Goal: Task Accomplishment & Management: Use online tool/utility

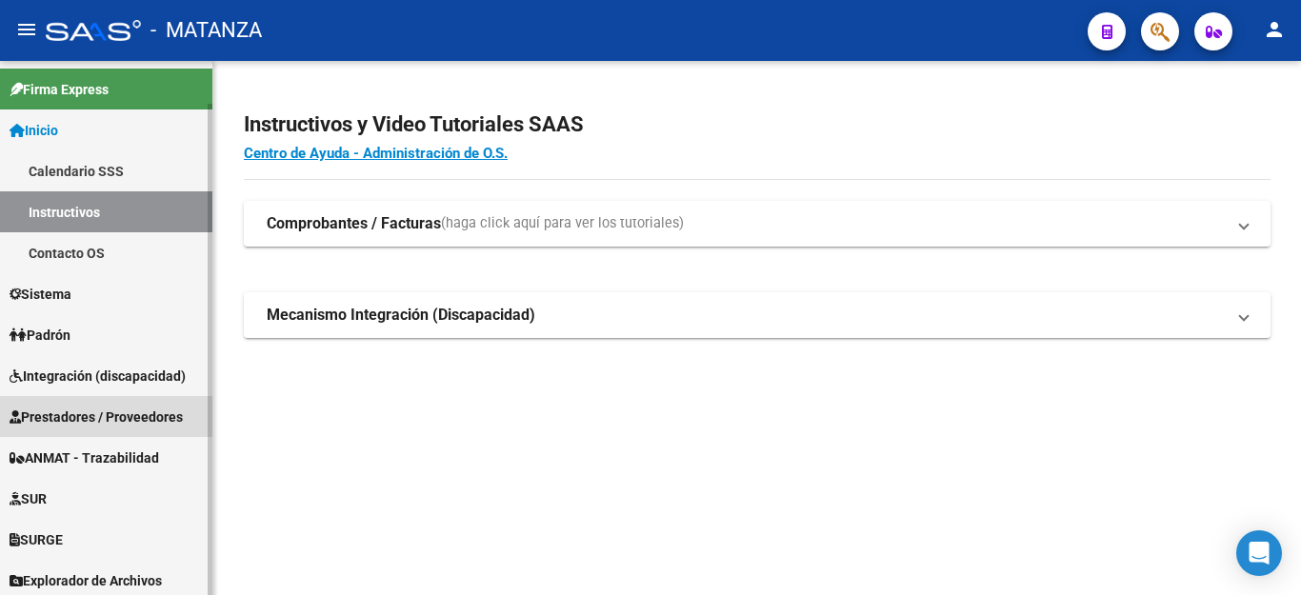
click at [150, 418] on span "Prestadores / Proveedores" at bounding box center [96, 417] width 173 height 21
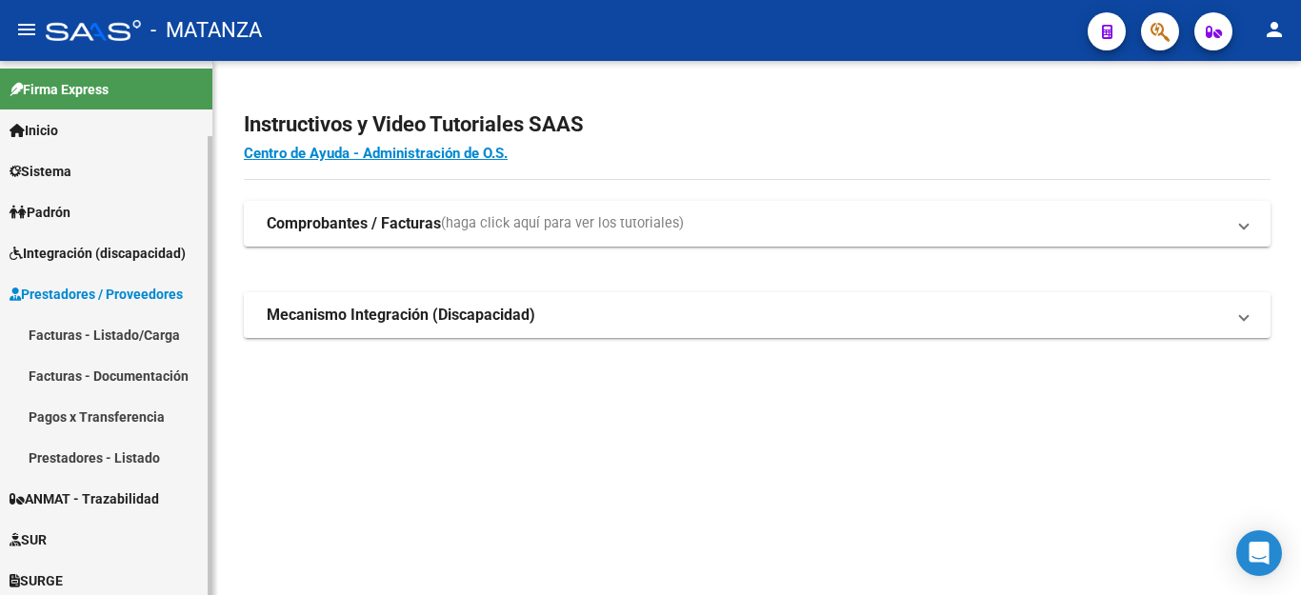
click at [131, 334] on link "Facturas - Listado/Carga" at bounding box center [106, 334] width 212 height 41
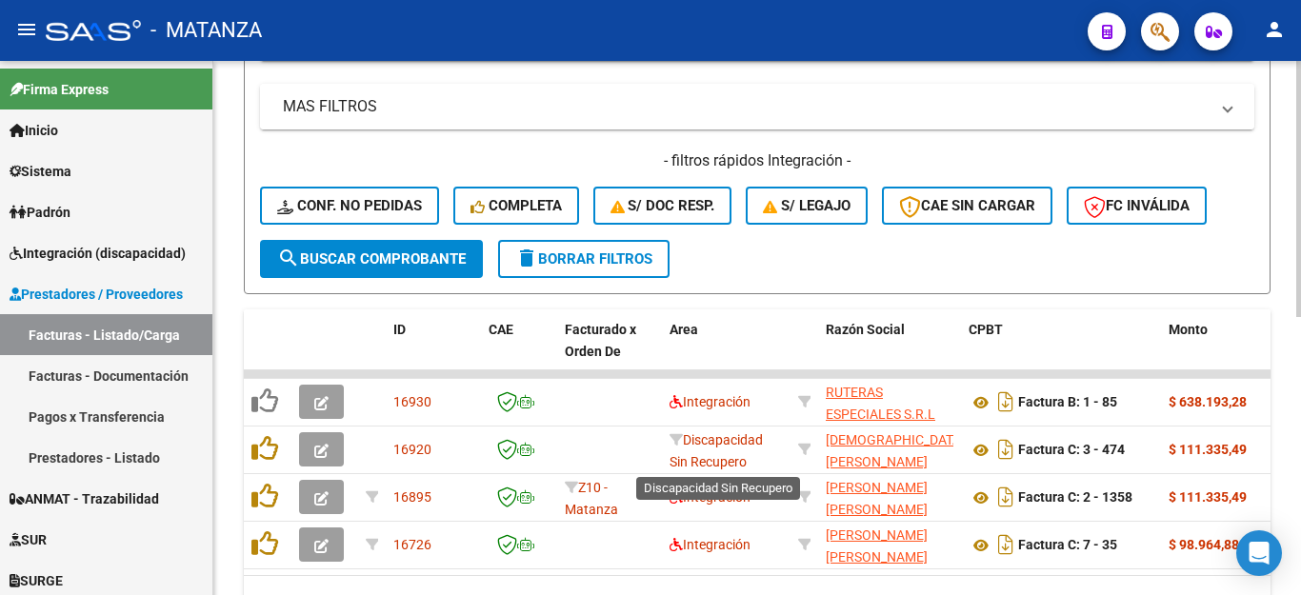
scroll to position [190, 0]
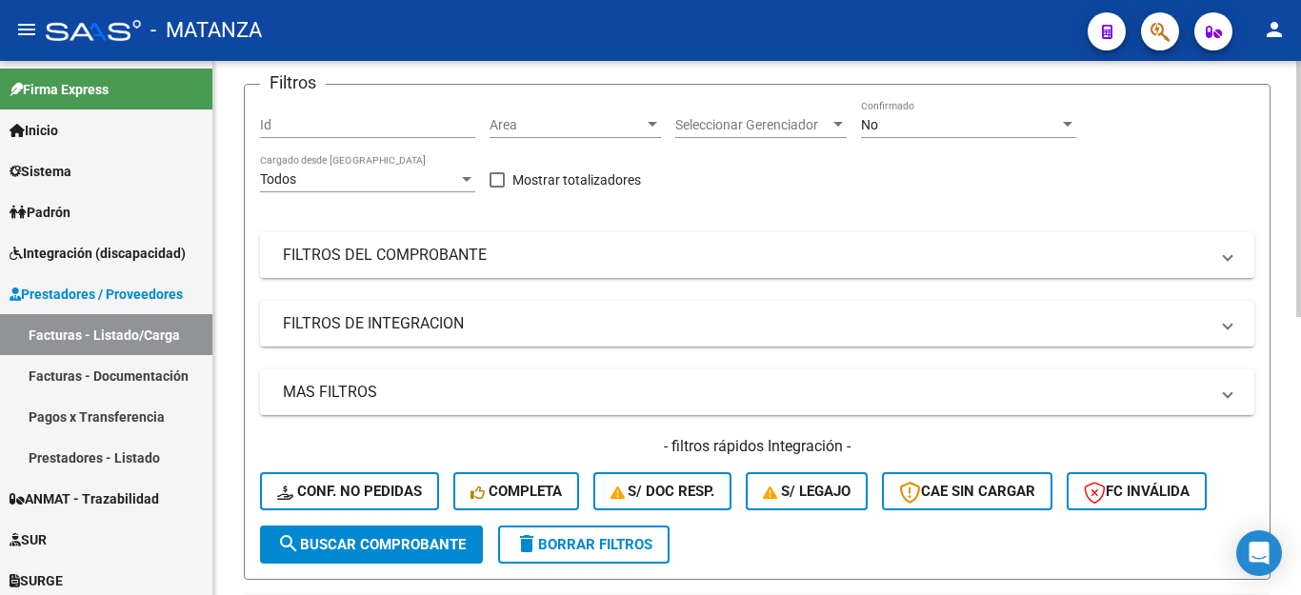
click at [512, 259] on mat-panel-title "FILTROS DEL COMPROBANTE" at bounding box center [746, 255] width 926 height 21
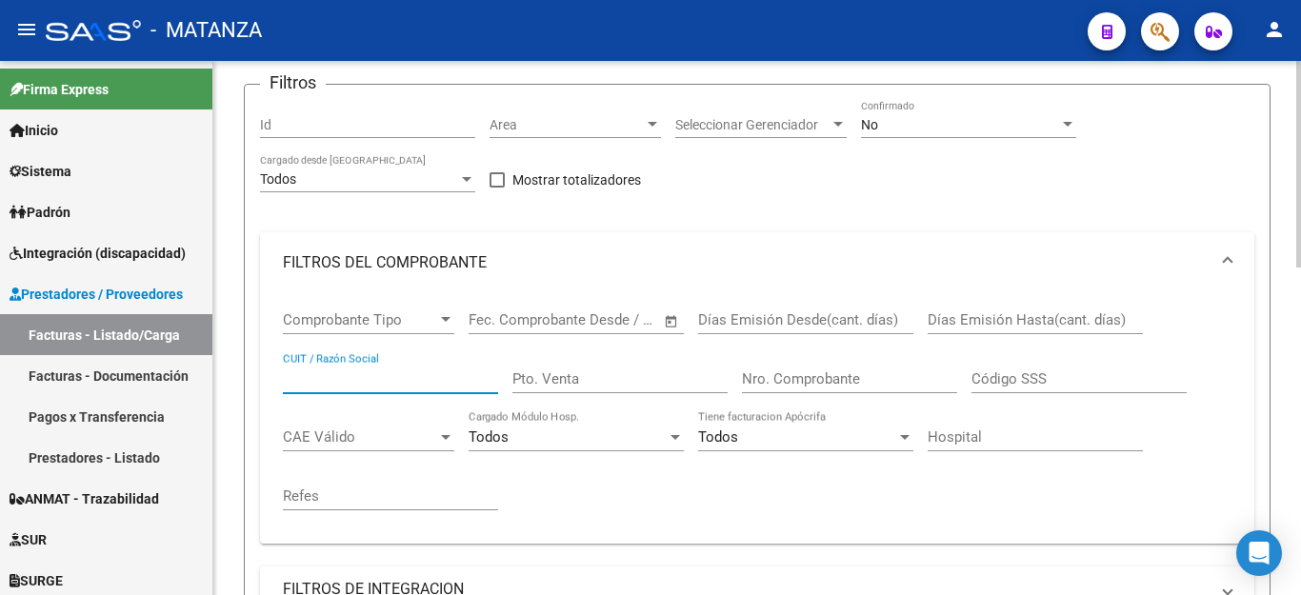
click at [431, 386] on input "CUIT / Razón Social" at bounding box center [390, 378] width 215 height 17
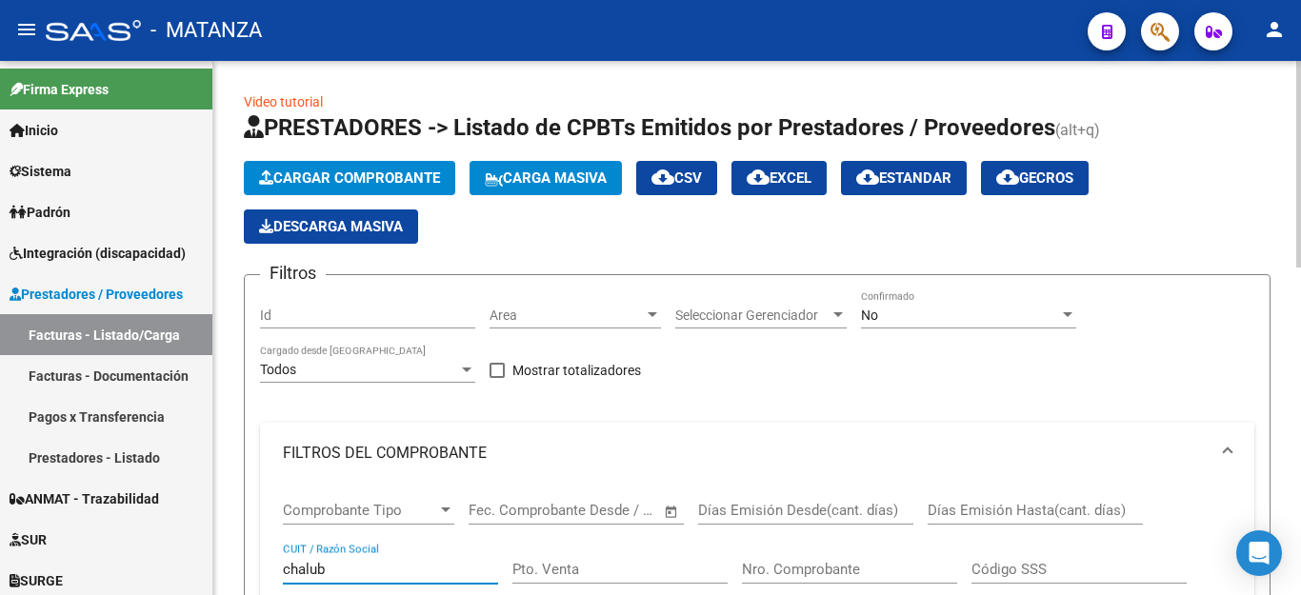
click at [951, 318] on div "No" at bounding box center [960, 316] width 198 height 16
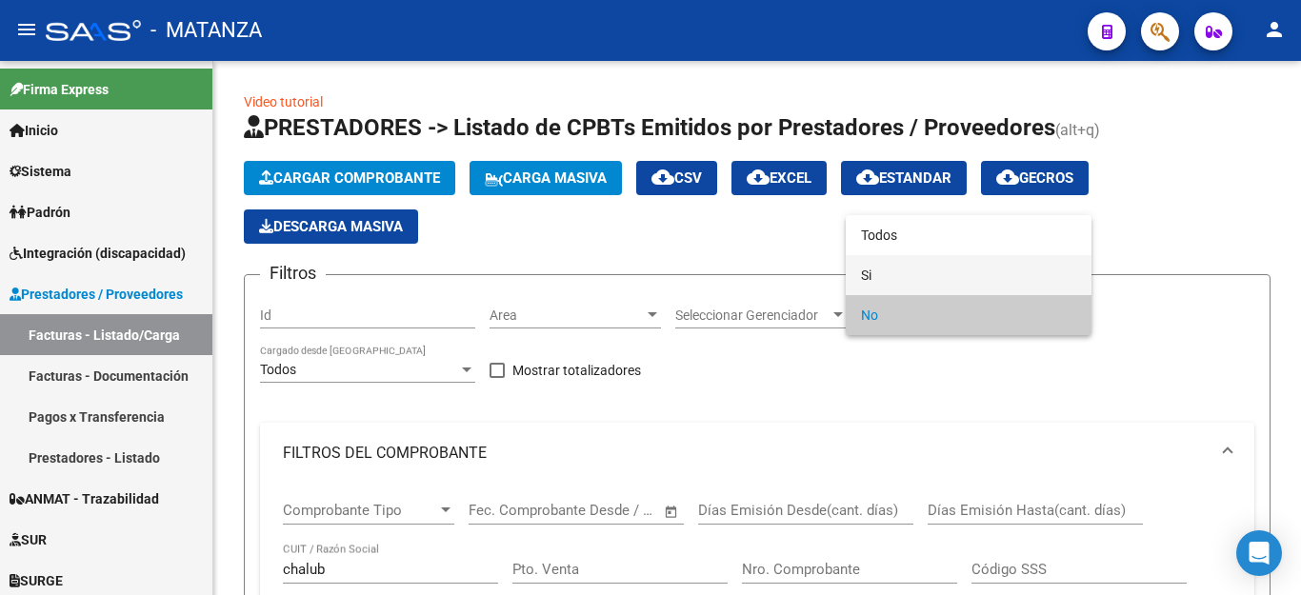
click at [929, 263] on span "Si" at bounding box center [968, 275] width 215 height 40
click at [939, 309] on span "Si" at bounding box center [968, 315] width 215 height 40
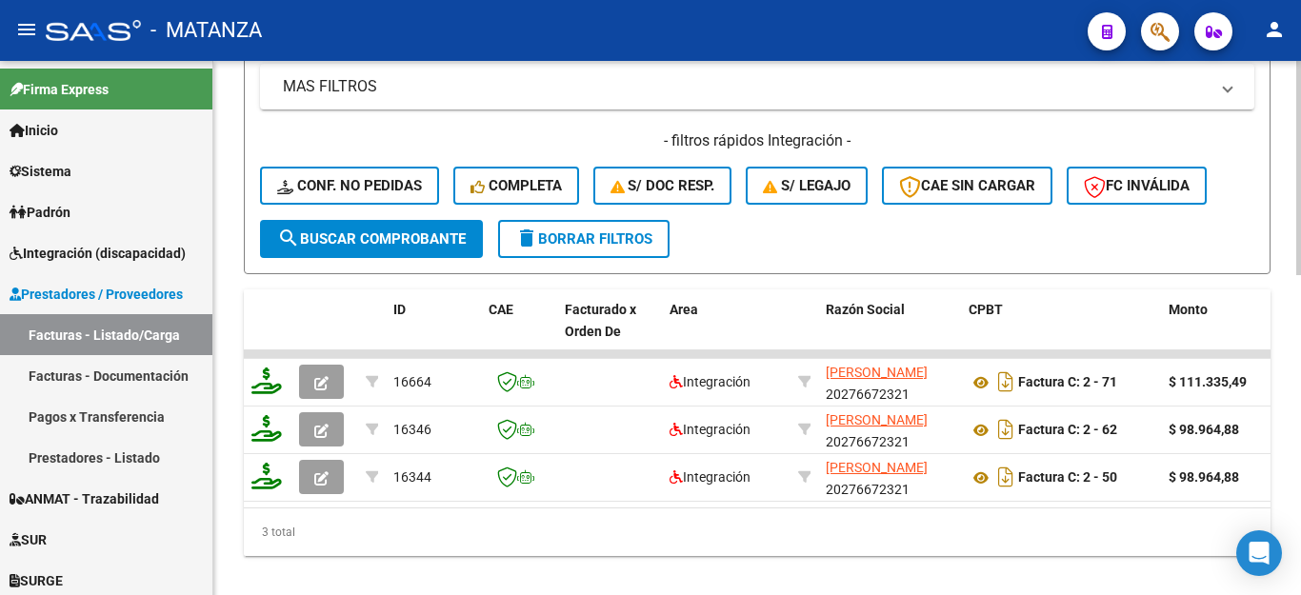
scroll to position [800, 0]
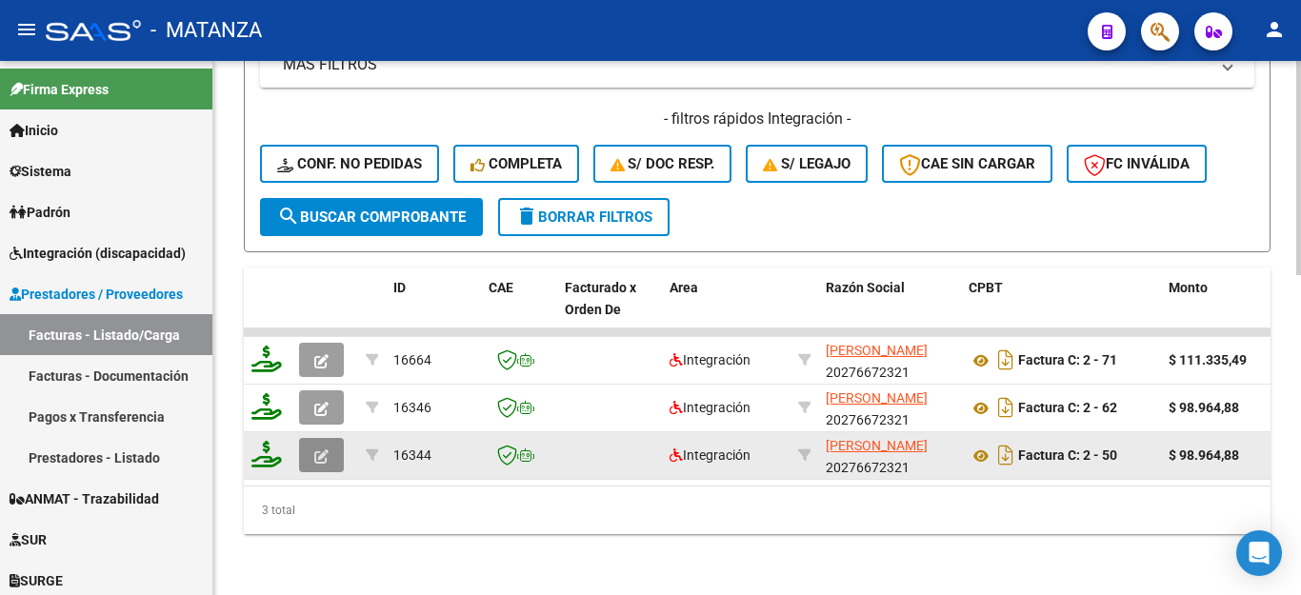
click at [329, 438] on button "button" at bounding box center [321, 455] width 45 height 34
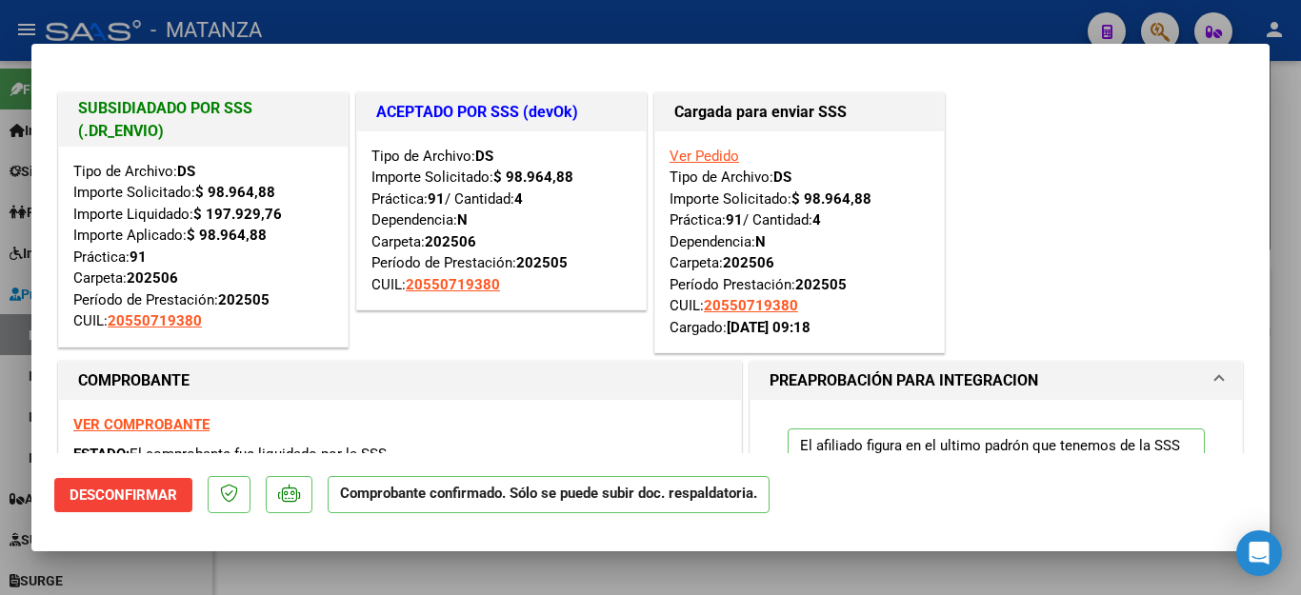
scroll to position [95, 0]
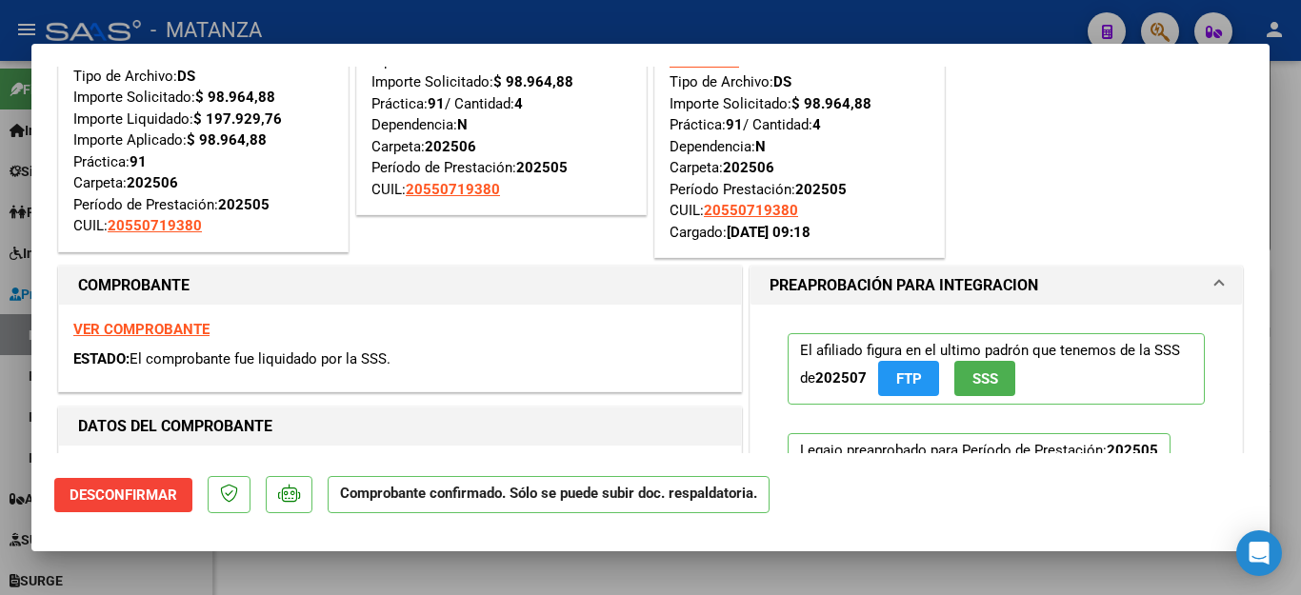
click at [163, 326] on strong "VER COMPROBANTE" at bounding box center [141, 329] width 136 height 17
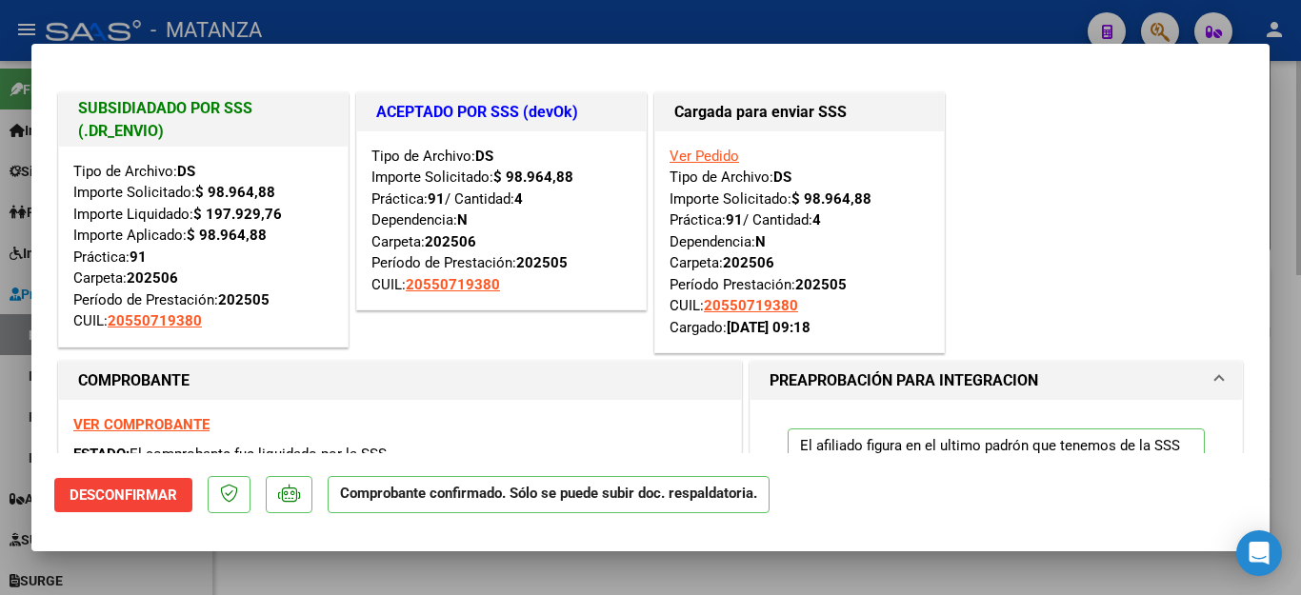
click at [458, 568] on div at bounding box center [650, 297] width 1301 height 595
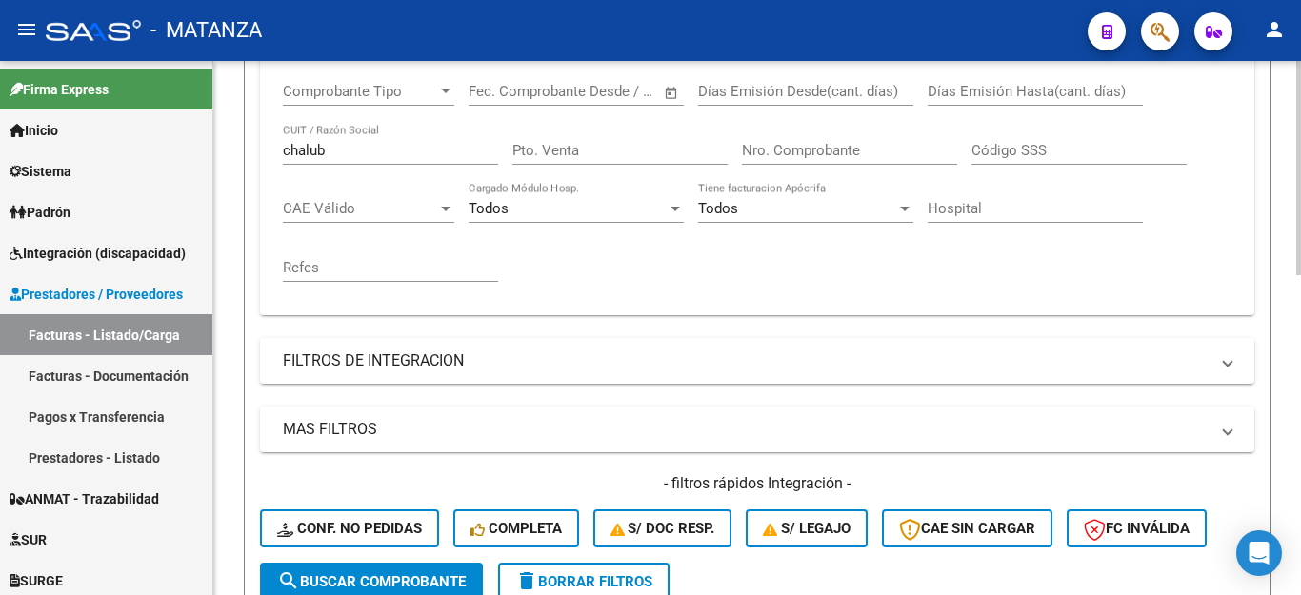
scroll to position [229, 0]
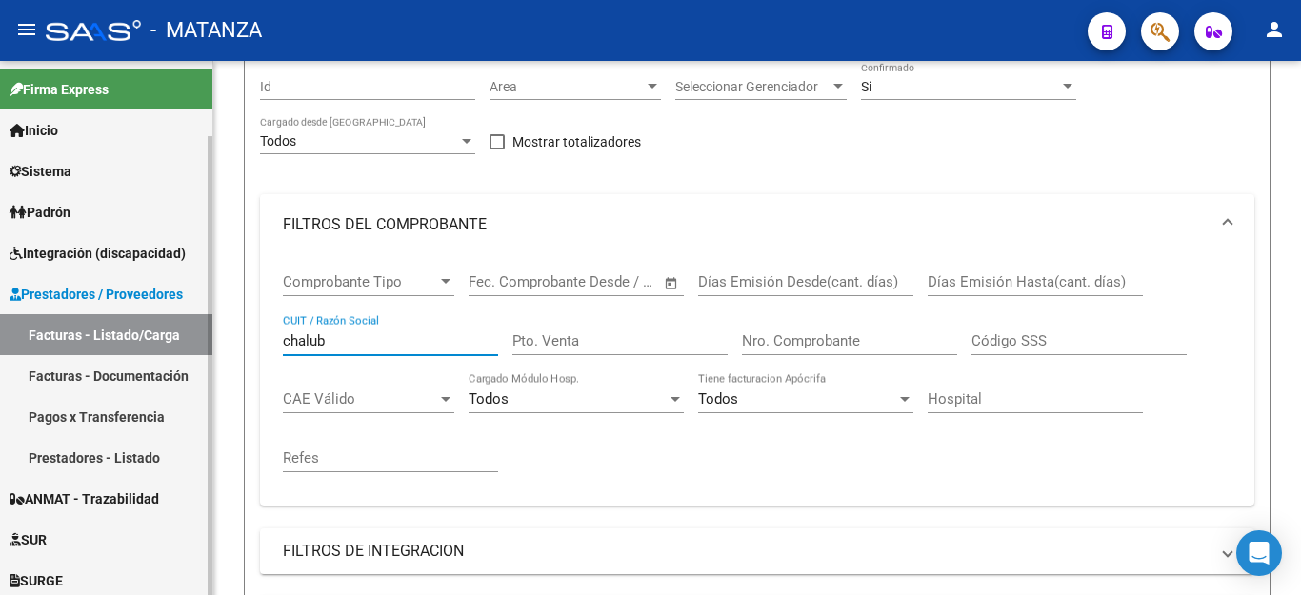
drag, startPoint x: 329, startPoint y: 341, endPoint x: 151, endPoint y: 341, distance: 177.1
click at [151, 341] on mat-sidenav-container "Firma Express Inicio Calendario SSS Instructivos Contacto OS Sistema Usuarios T…" at bounding box center [650, 328] width 1301 height 534
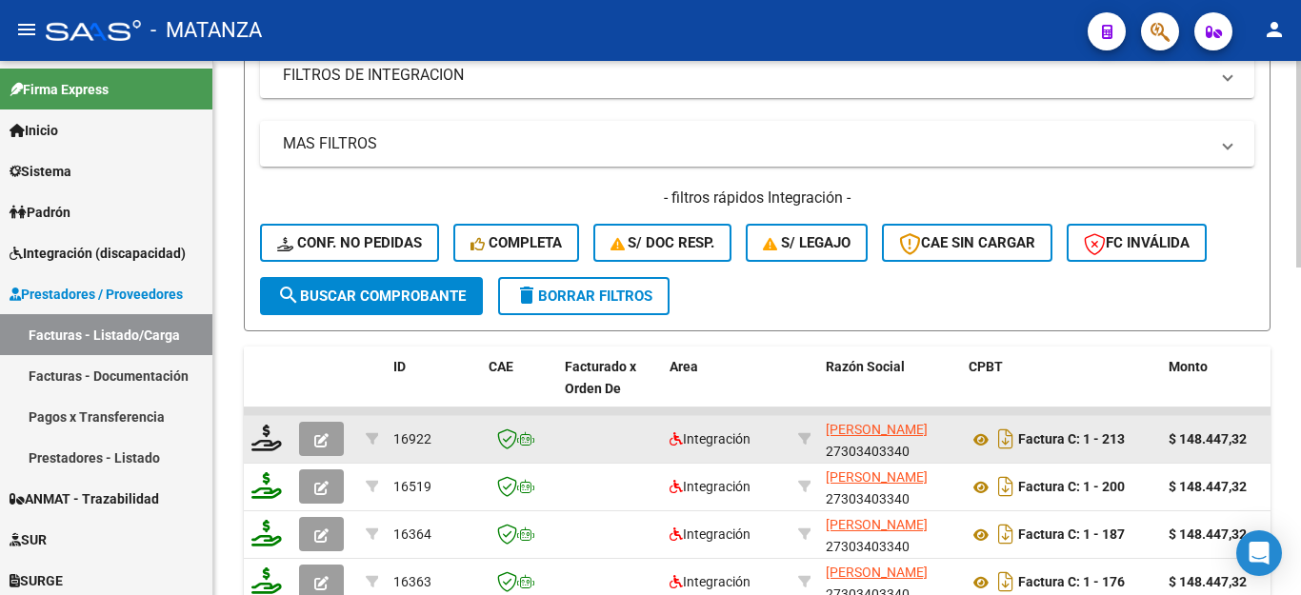
scroll to position [847, 0]
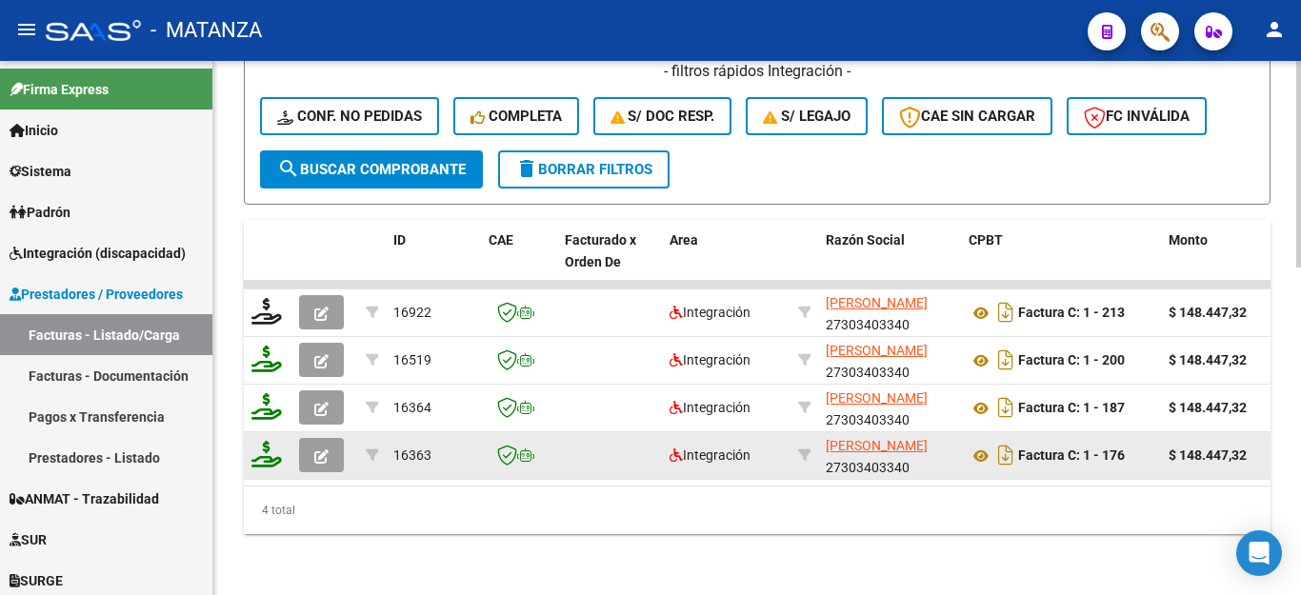
type input "[PERSON_NAME]"
click at [325, 449] on icon "button" at bounding box center [321, 456] width 14 height 14
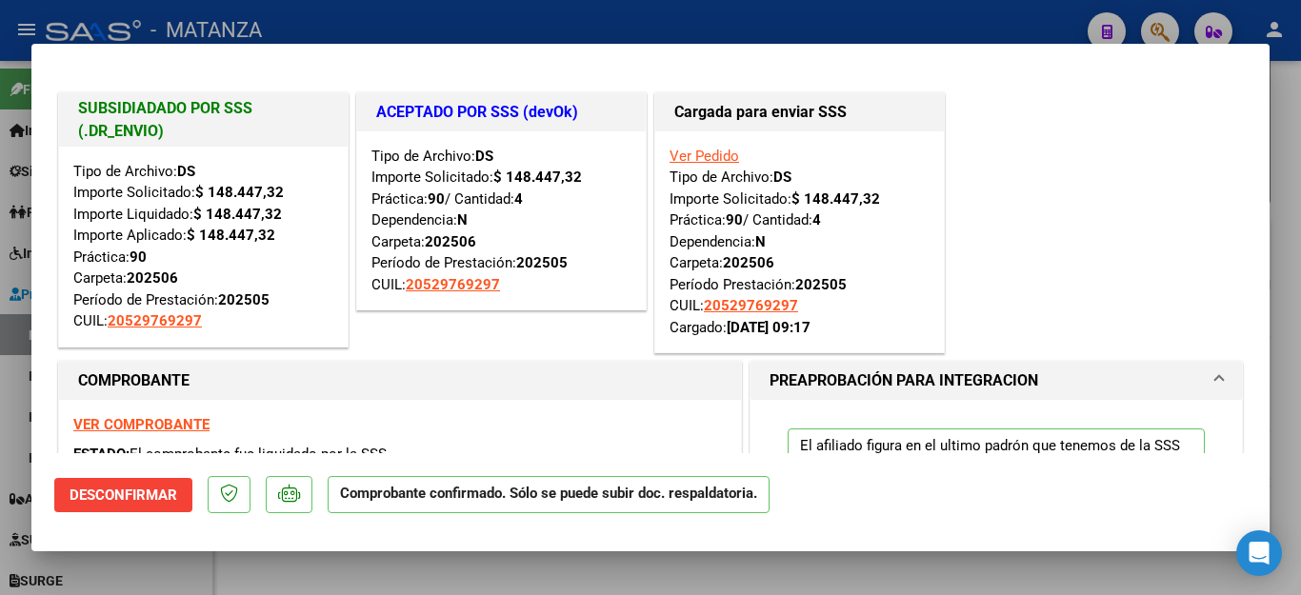
scroll to position [95, 0]
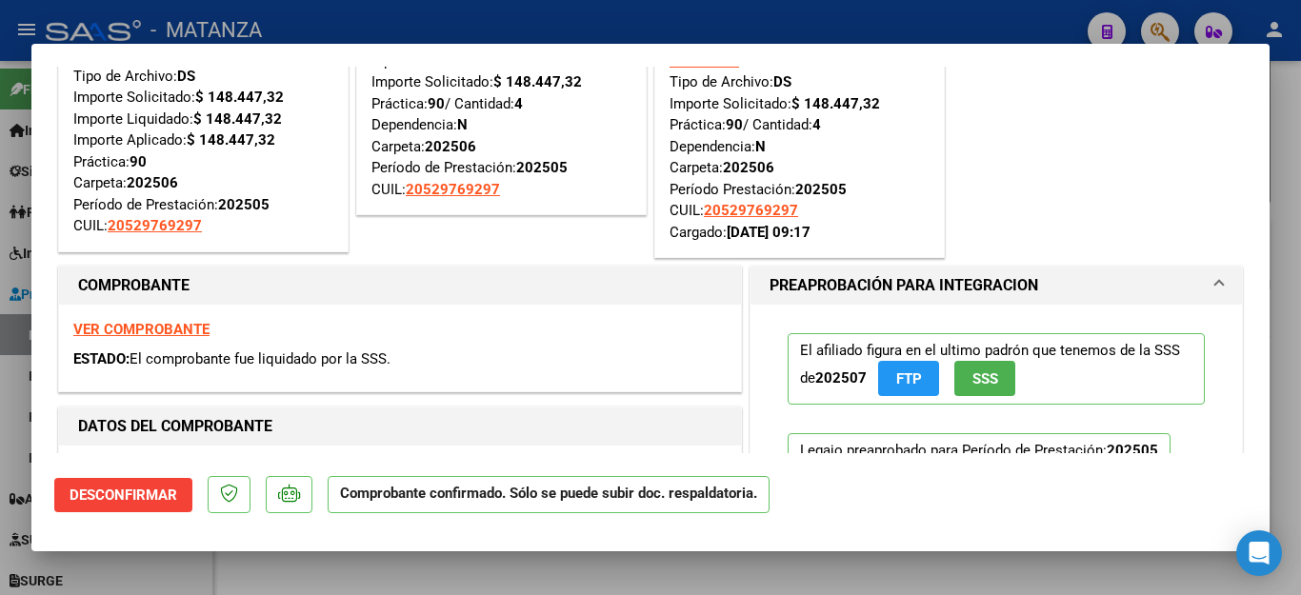
click at [186, 328] on strong "VER COMPROBANTE" at bounding box center [141, 329] width 136 height 17
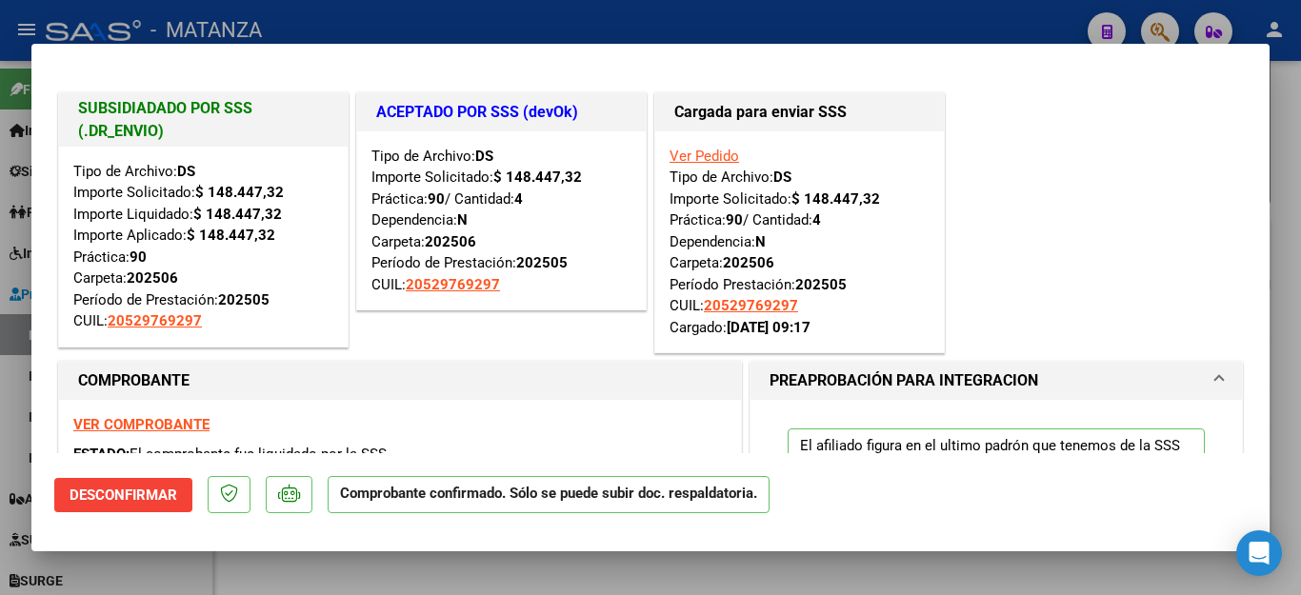
click at [289, 587] on div at bounding box center [650, 297] width 1301 height 595
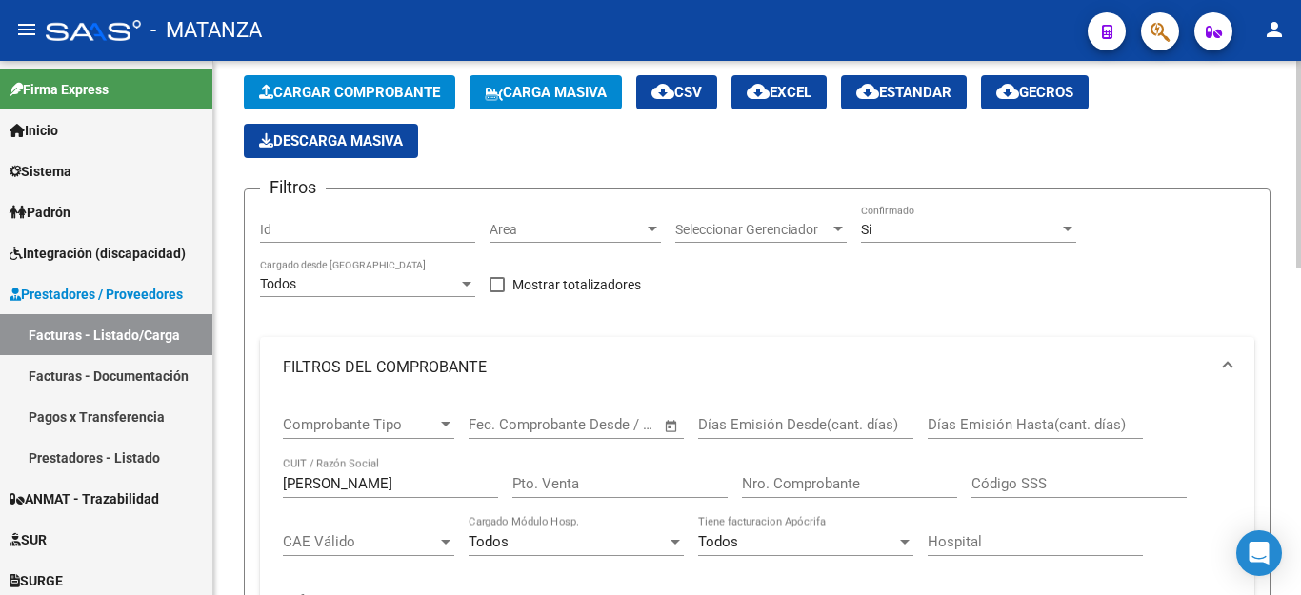
scroll to position [276, 0]
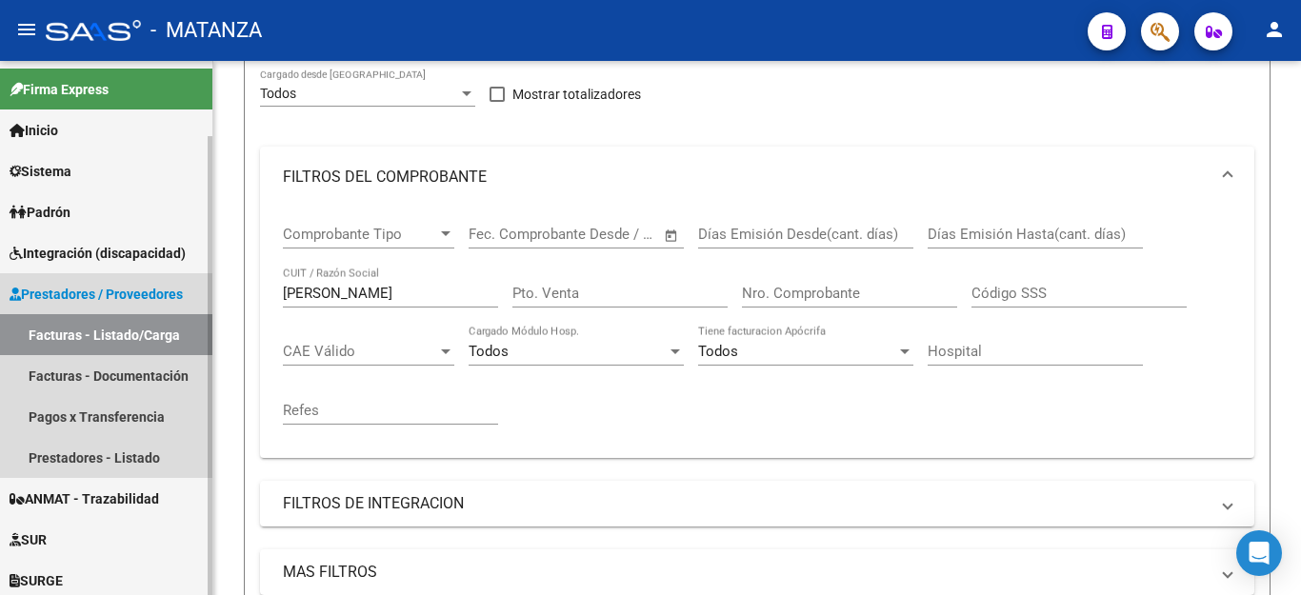
click at [69, 338] on link "Facturas - Listado/Carga" at bounding box center [106, 334] width 212 height 41
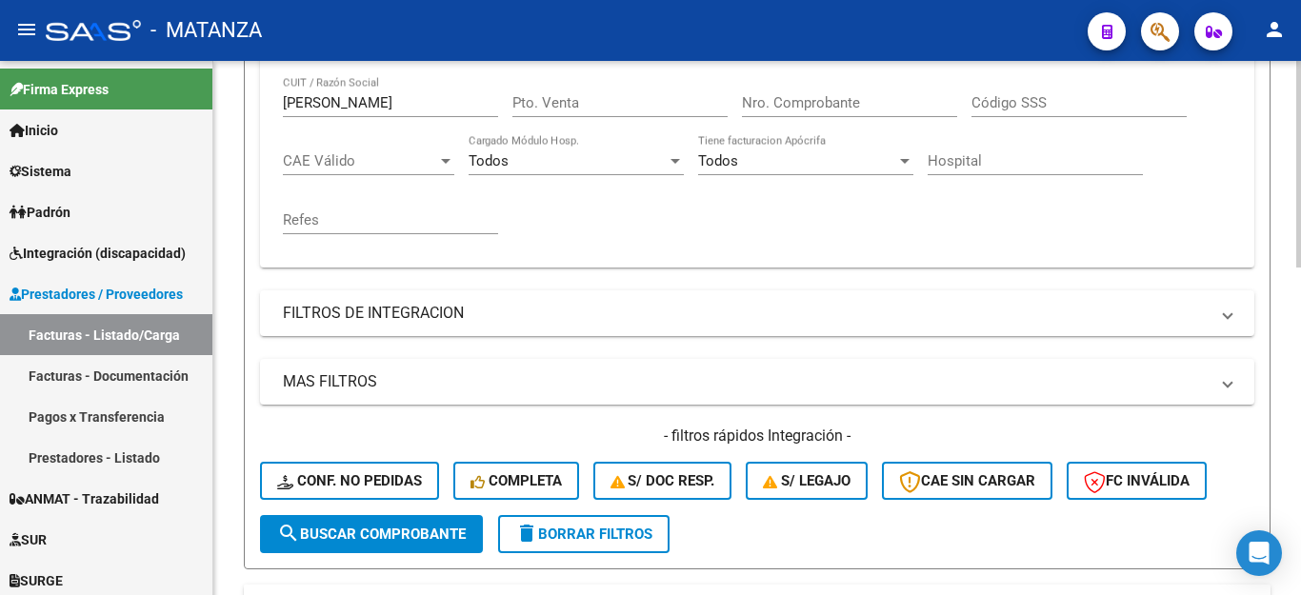
scroll to position [181, 0]
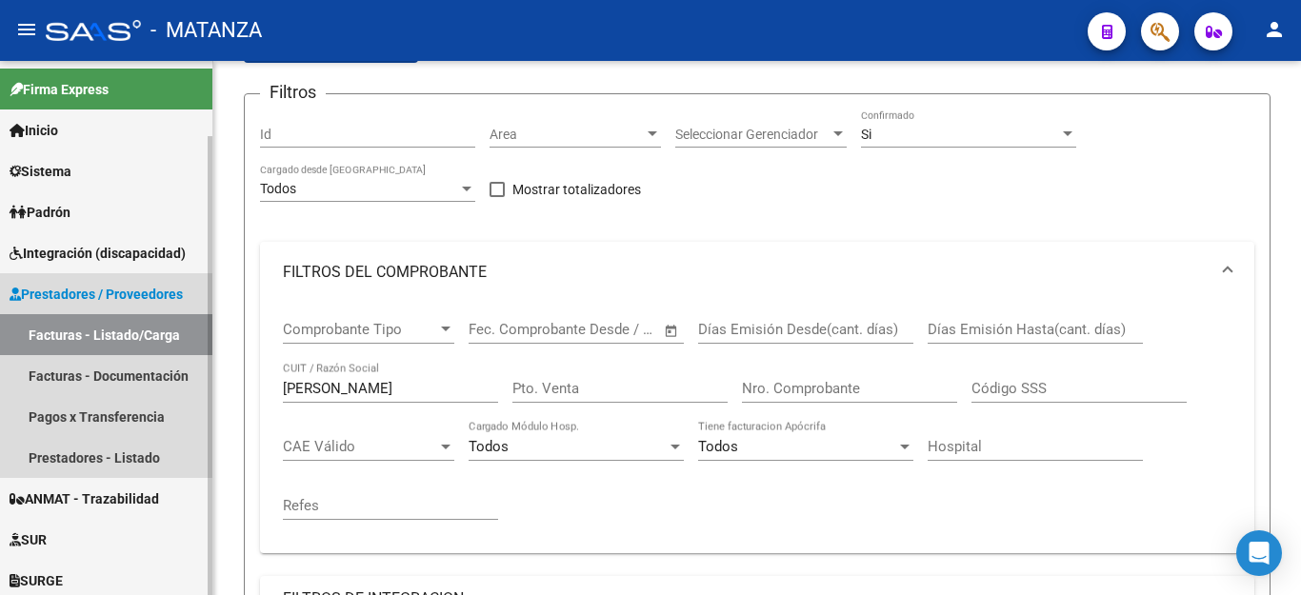
click at [63, 295] on span "Prestadores / Proveedores" at bounding box center [96, 294] width 173 height 21
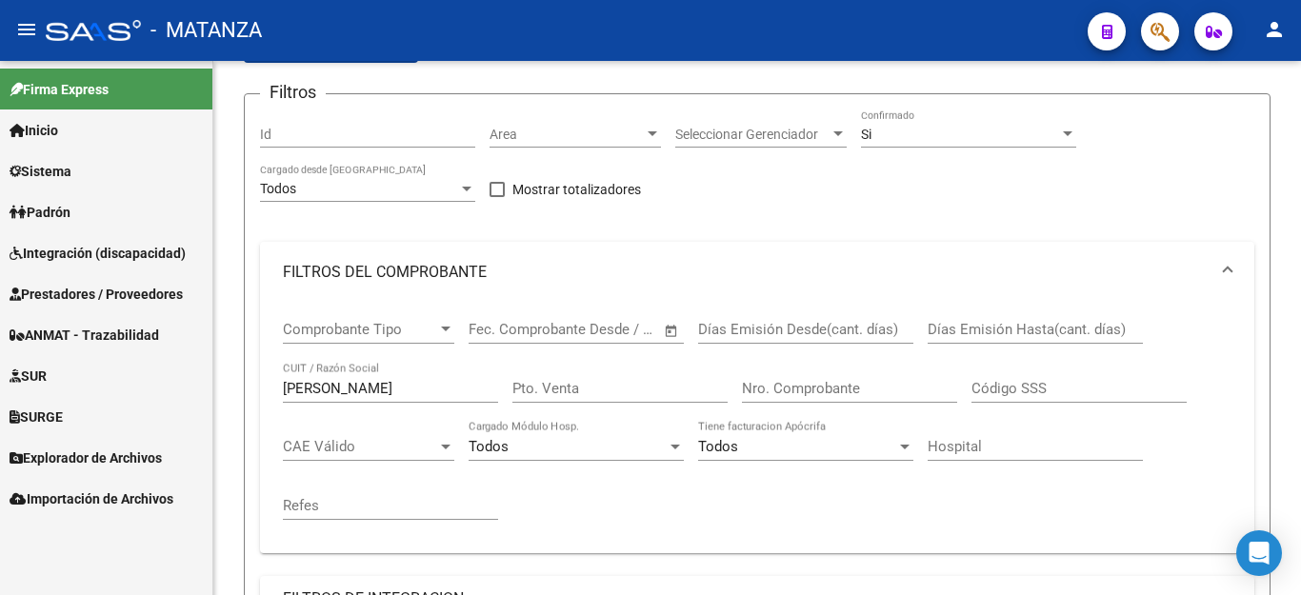
click at [79, 291] on span "Prestadores / Proveedores" at bounding box center [96, 294] width 173 height 21
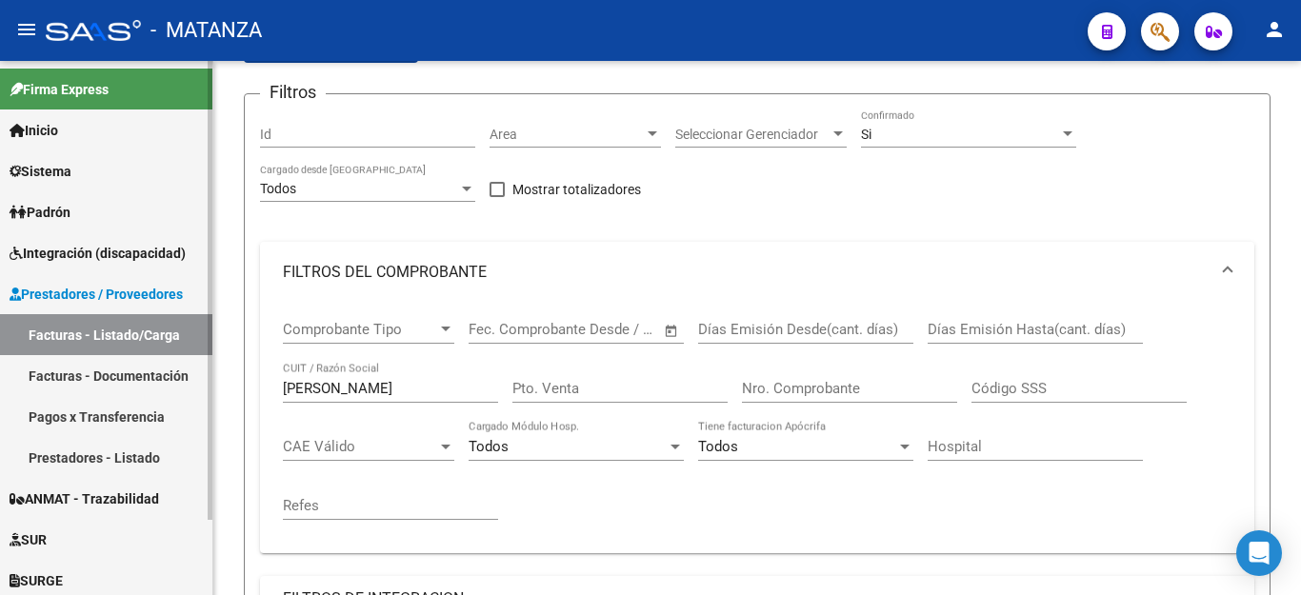
click at [71, 328] on link "Facturas - Listado/Carga" at bounding box center [106, 334] width 212 height 41
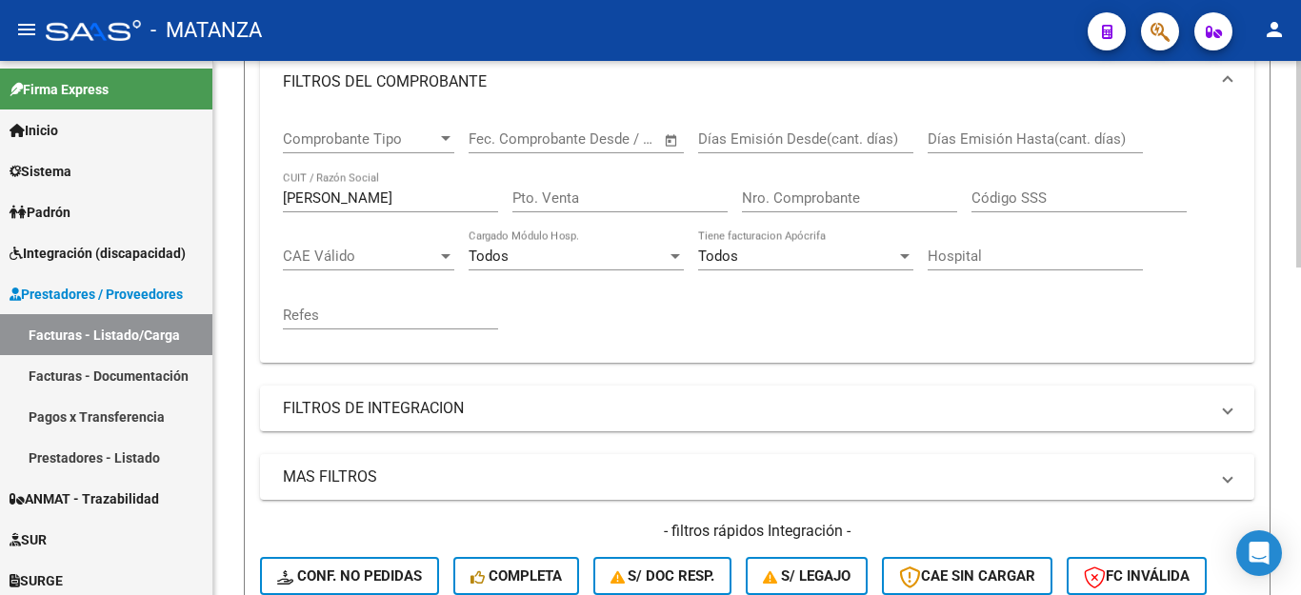
scroll to position [562, 0]
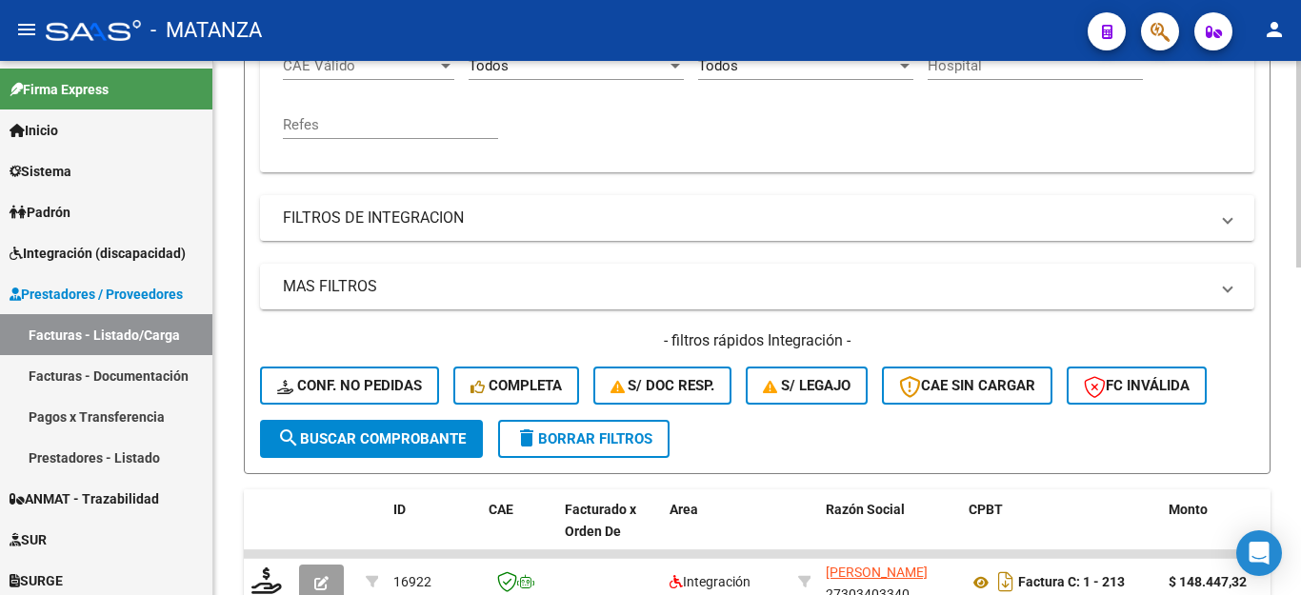
click at [611, 433] on span "delete Borrar Filtros" at bounding box center [583, 438] width 137 height 17
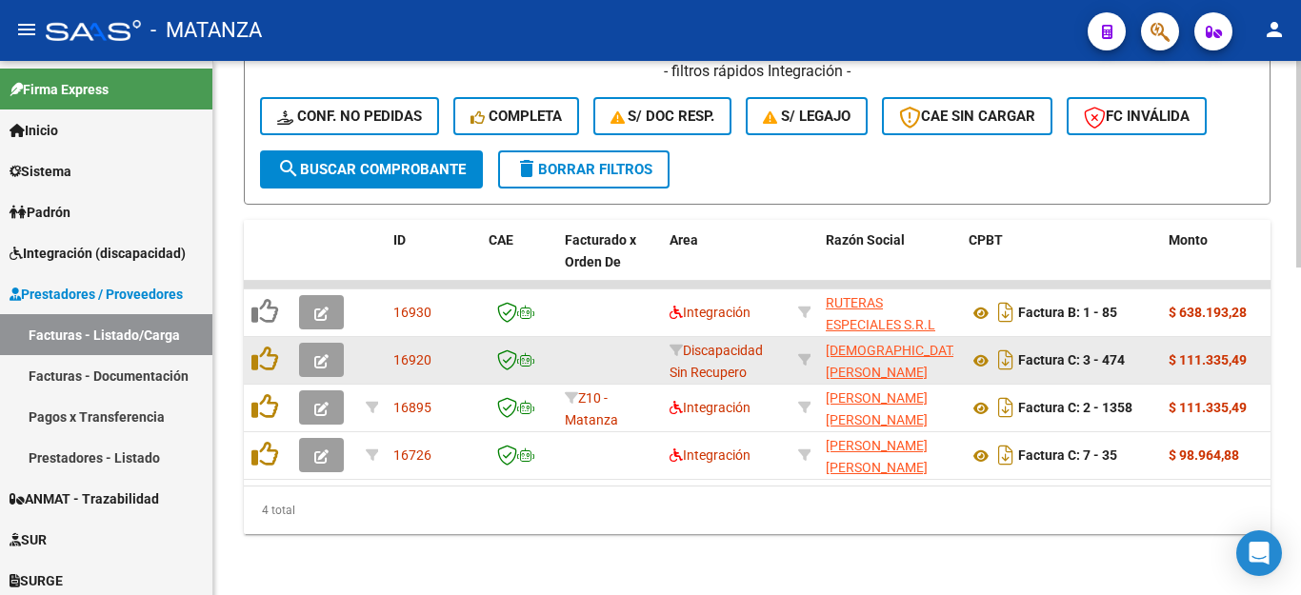
scroll to position [657, 0]
